Goal: Task Accomplishment & Management: Use online tool/utility

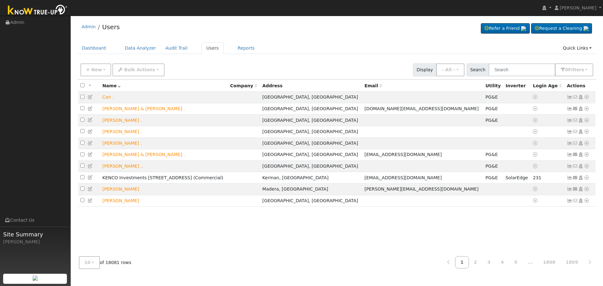
click at [522, 75] on input "text" at bounding box center [522, 69] width 67 height 13
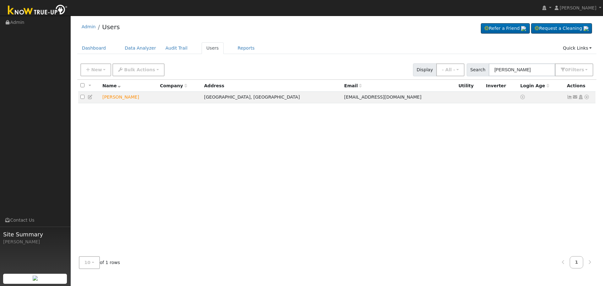
type input "[PERSON_NAME]"
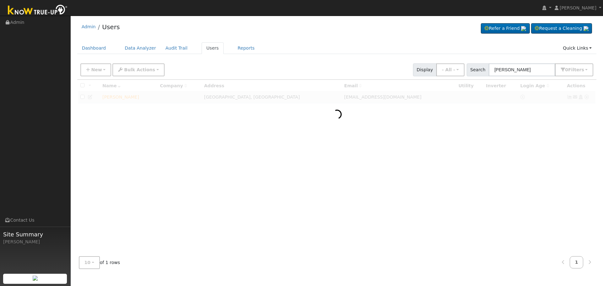
drag, startPoint x: 531, startPoint y: 75, endPoint x: 234, endPoint y: 72, distance: 297.6
click at [239, 73] on div "New Add User Quick Add Quick Connect Quick Convert Lead Bulk Actions Send Email…" at bounding box center [336, 68] width 515 height 15
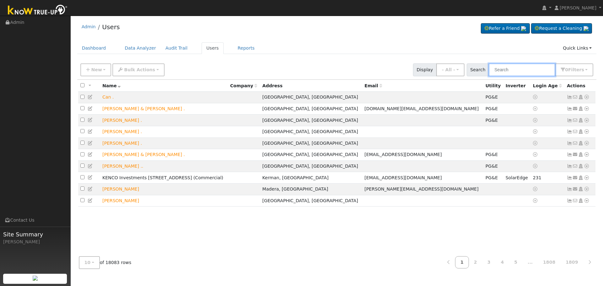
click at [520, 72] on input "text" at bounding box center [522, 69] width 67 height 13
paste input "[PERSON_NAME]"
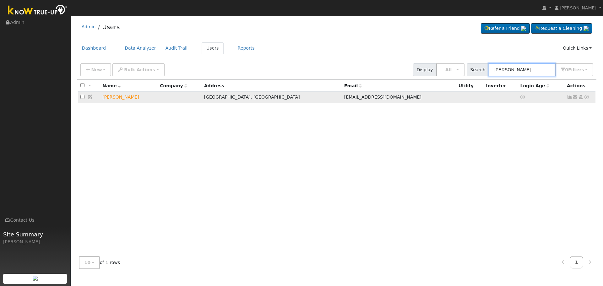
type input "[PERSON_NAME]"
click at [586, 98] on icon at bounding box center [587, 97] width 6 height 4
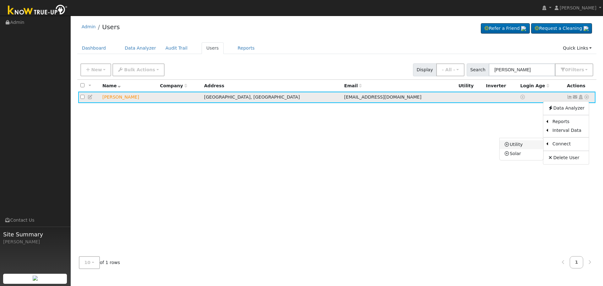
click at [526, 145] on link "Utility" at bounding box center [522, 144] width 44 height 9
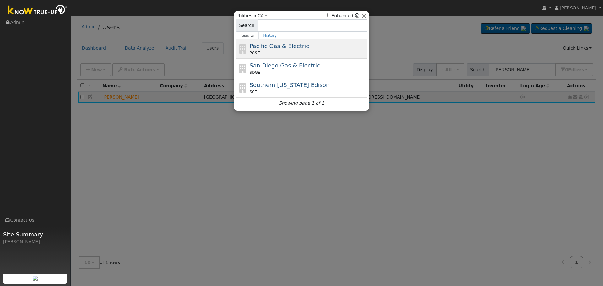
click at [280, 46] on span "Pacific Gas & Electric" at bounding box center [279, 46] width 59 height 7
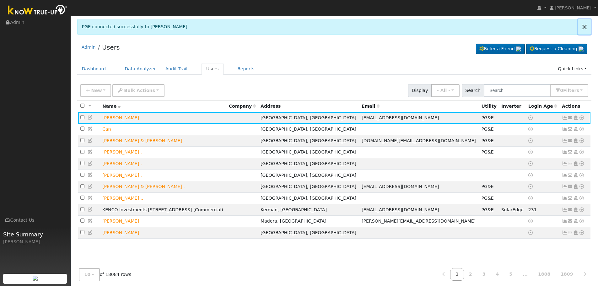
click at [584, 26] on link at bounding box center [584, 26] width 13 height 15
